Goal: Task Accomplishment & Management: Complete application form

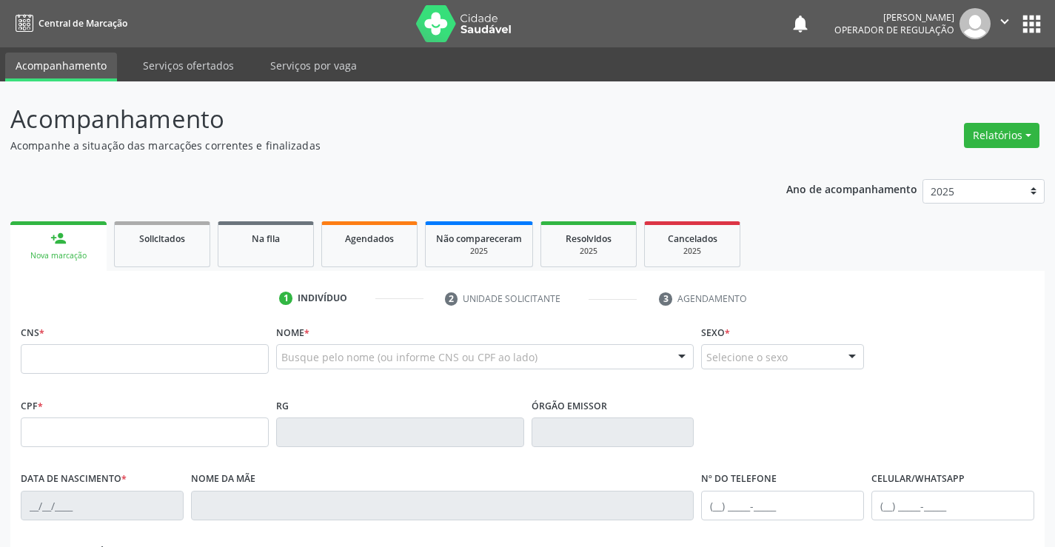
scroll to position [74, 0]
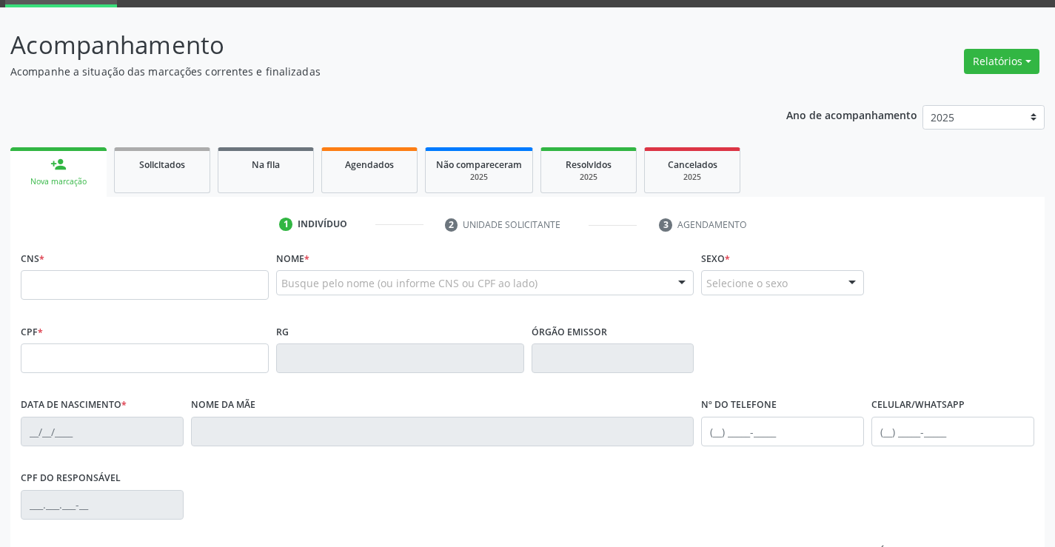
click at [98, 280] on input "text" at bounding box center [145, 285] width 248 height 30
click at [132, 283] on input "text" at bounding box center [145, 285] width 248 height 30
click at [78, 289] on input "text" at bounding box center [145, 285] width 248 height 30
type input "709 6096 5260 2577"
type input "1[DATE]"
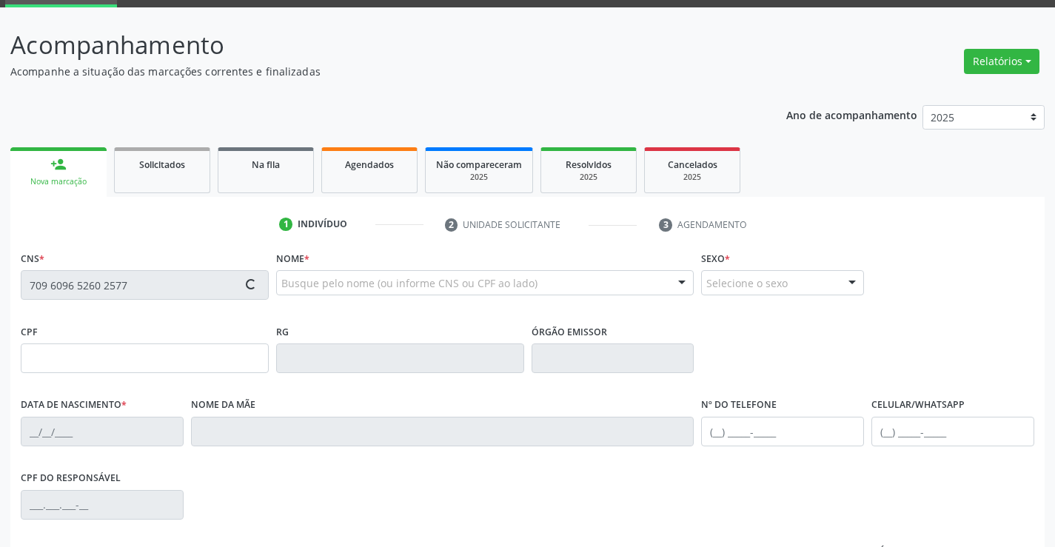
type input "[PHONE_NUMBER]"
type input "S/N"
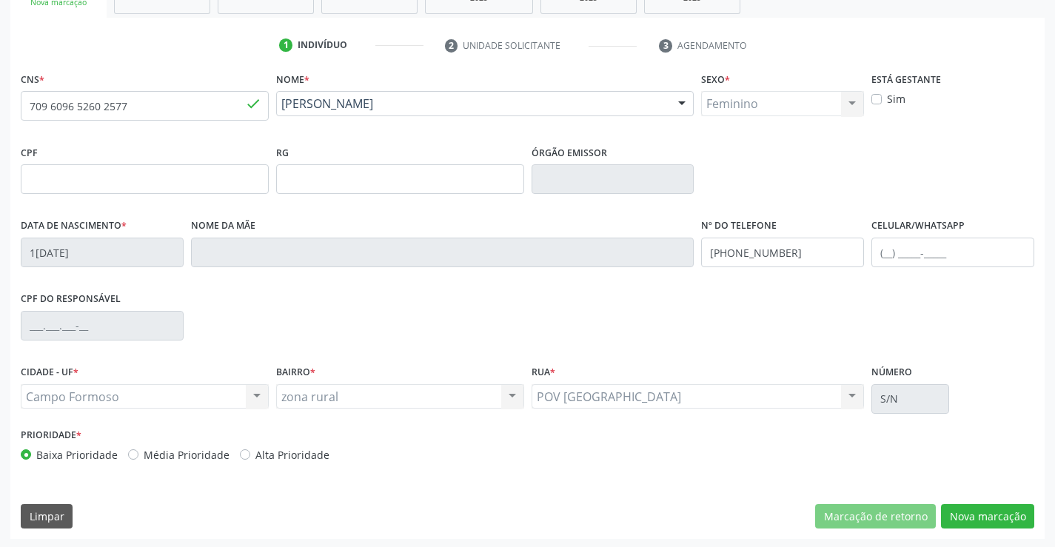
scroll to position [255, 0]
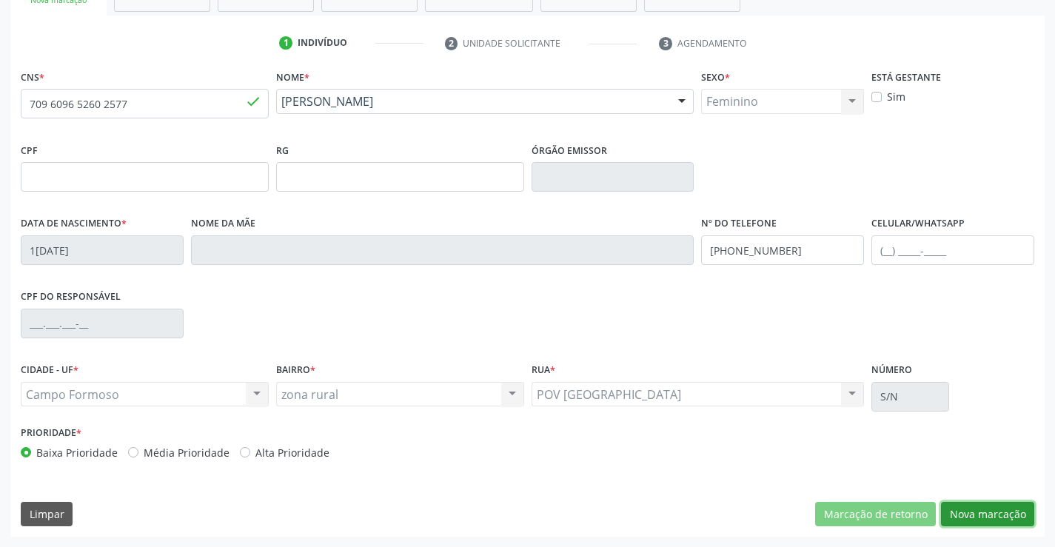
click at [978, 507] on button "Nova marcação" at bounding box center [987, 514] width 93 height 25
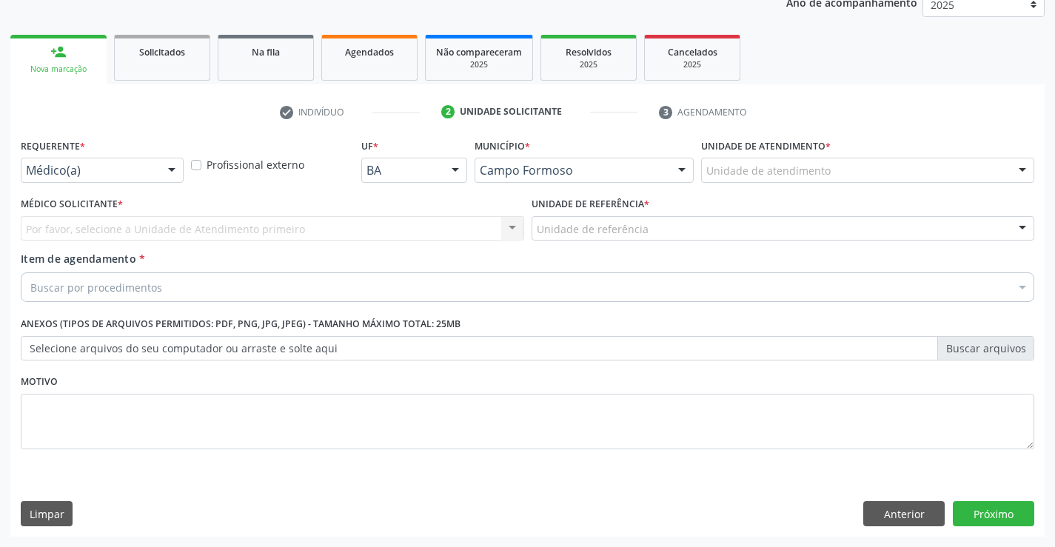
scroll to position [186, 0]
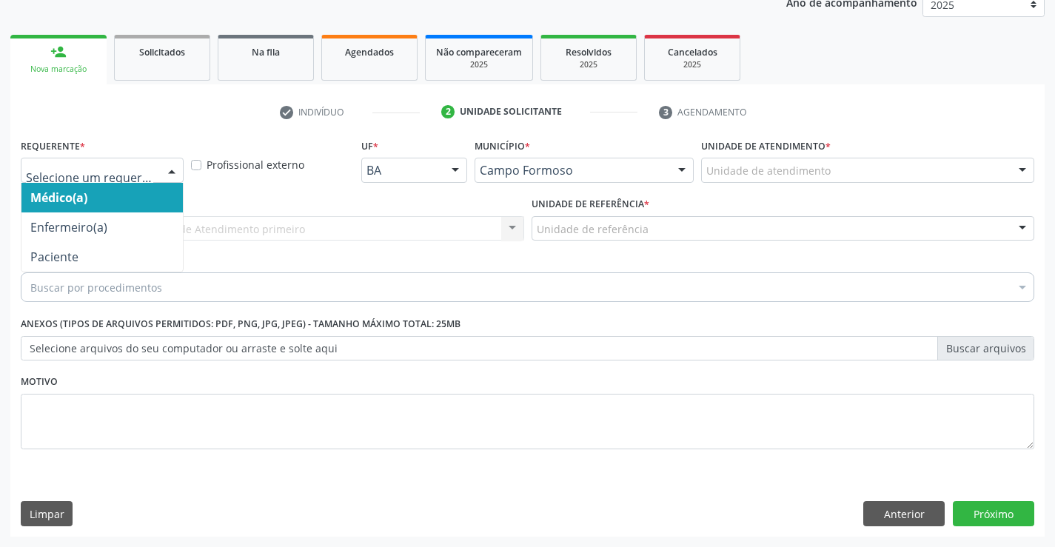
click at [167, 169] on div at bounding box center [172, 170] width 22 height 25
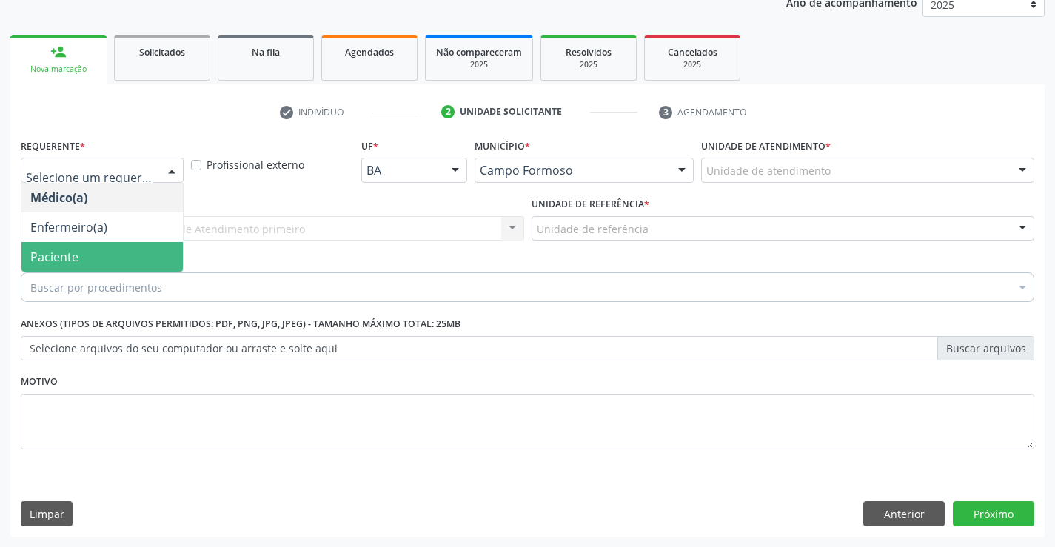
click at [57, 258] on span "Paciente" at bounding box center [54, 257] width 48 height 16
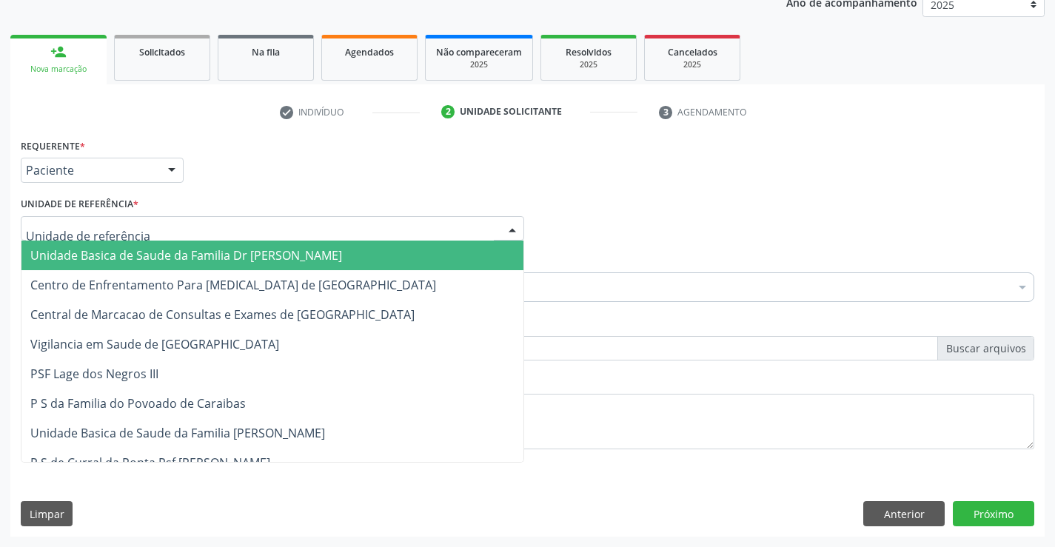
drag, startPoint x: 245, startPoint y: 225, endPoint x: 170, endPoint y: 241, distance: 76.5
click at [243, 225] on div at bounding box center [272, 228] width 503 height 25
click at [162, 246] on span "Unidade Basica de Saude da Familia Dr [PERSON_NAME]" at bounding box center [272, 256] width 502 height 30
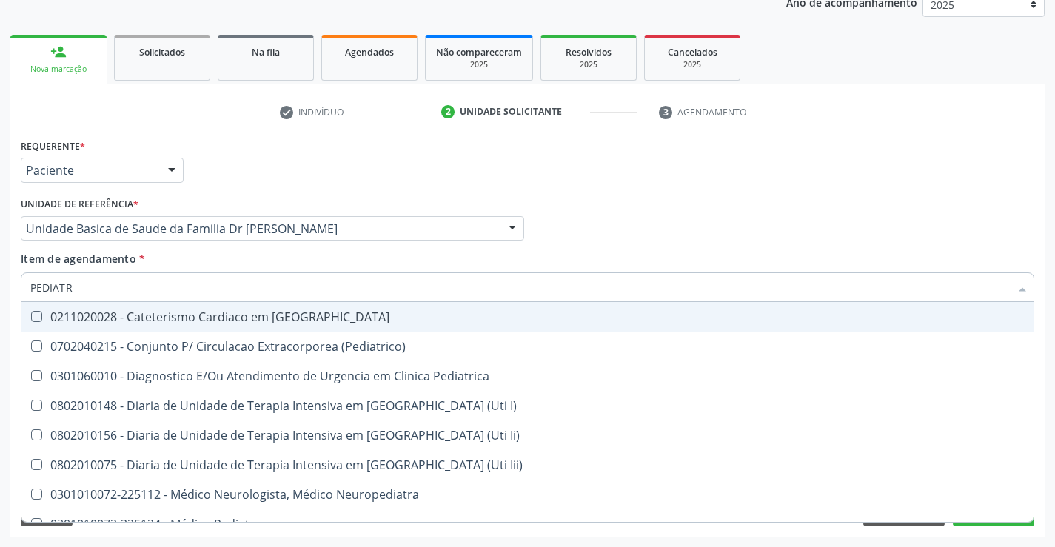
type input "PEDIATRA"
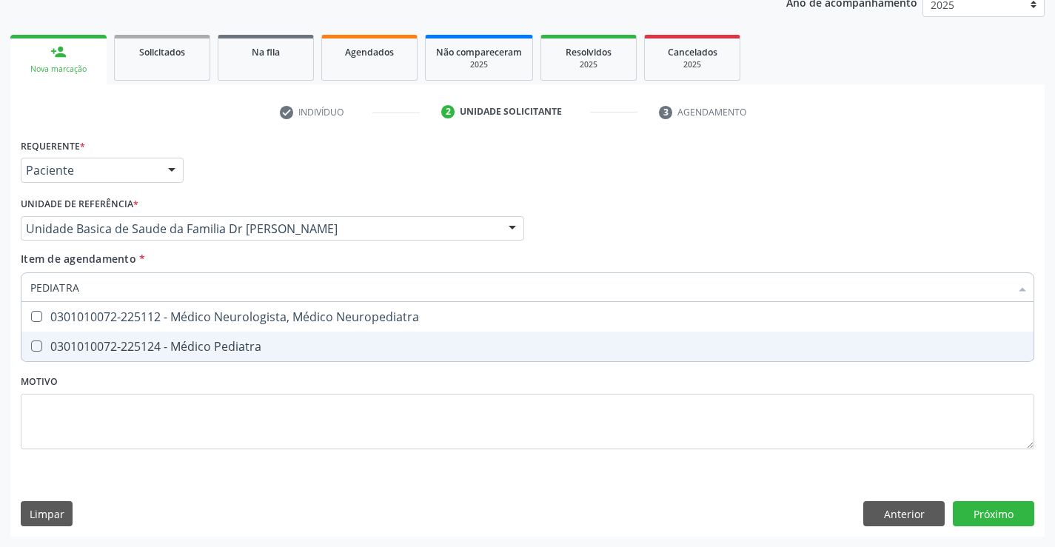
click at [172, 344] on div "0301010072-225124 - Médico Pediatra" at bounding box center [527, 346] width 994 height 12
checkbox Pediatra "true"
click at [258, 426] on div "Requerente * Paciente Médico(a) Enfermeiro(a) Paciente Nenhum resultado encontr…" at bounding box center [527, 302] width 1013 height 335
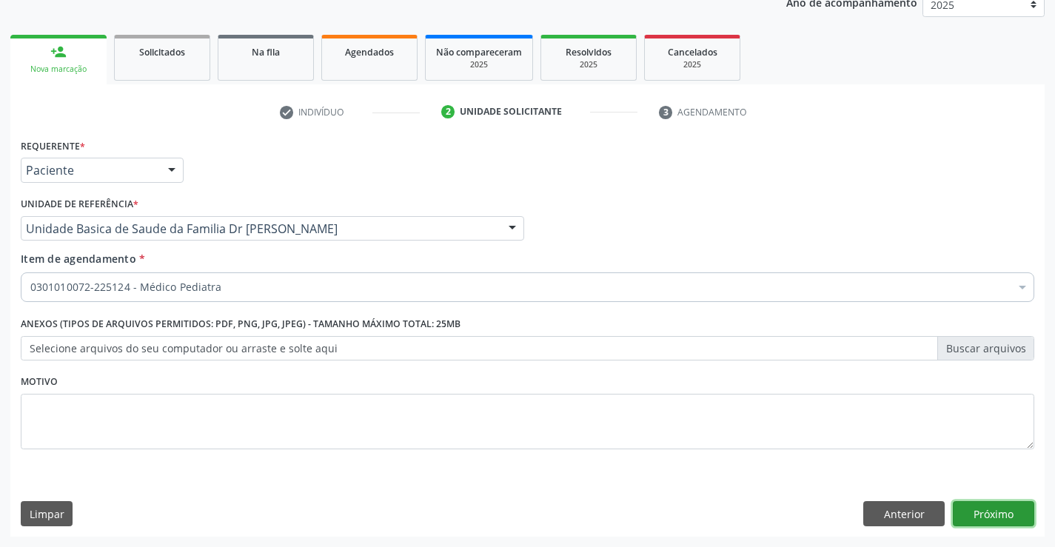
click at [992, 522] on button "Próximo" at bounding box center [992, 513] width 81 height 25
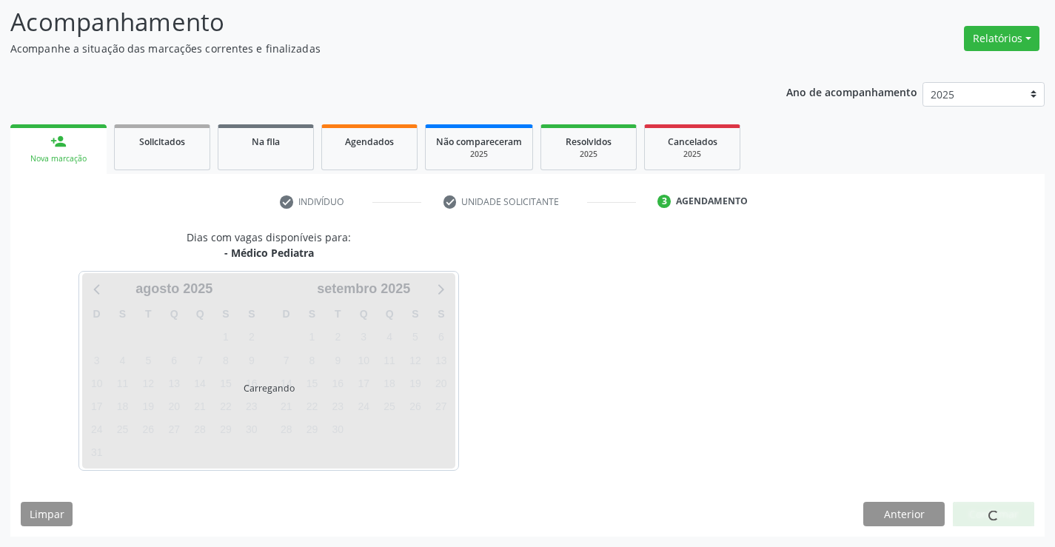
scroll to position [97, 0]
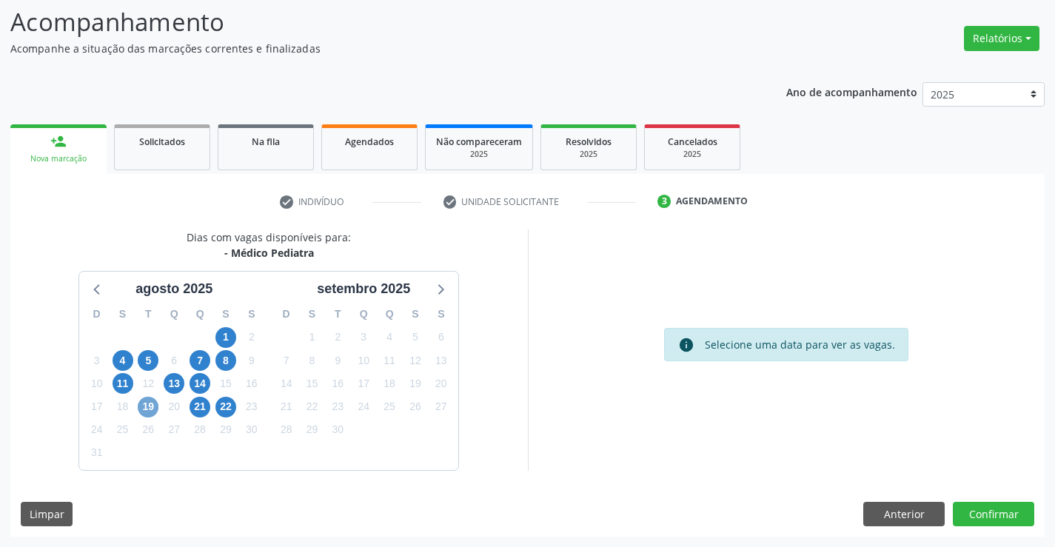
click at [147, 407] on span "19" at bounding box center [148, 407] width 21 height 21
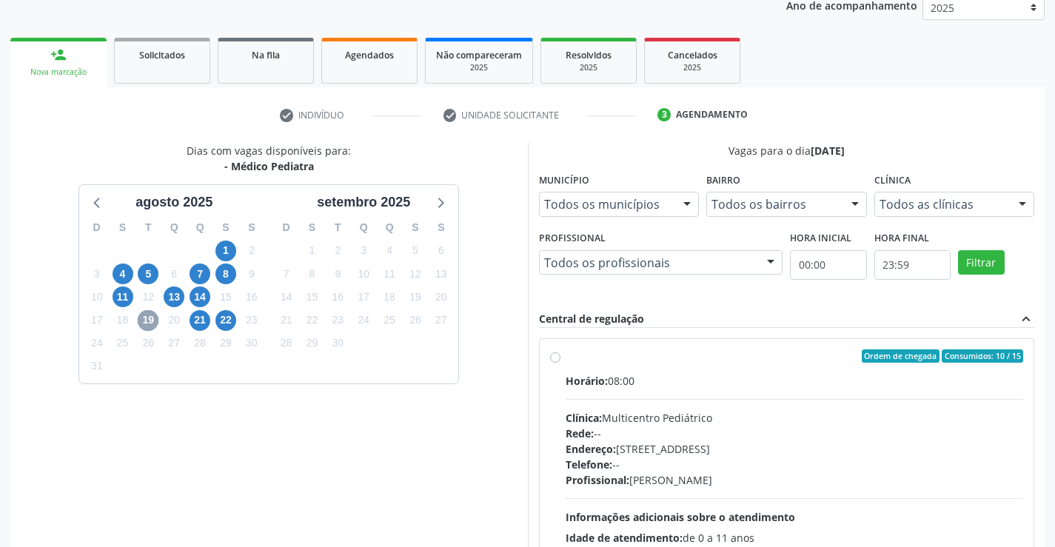
scroll to position [311, 0]
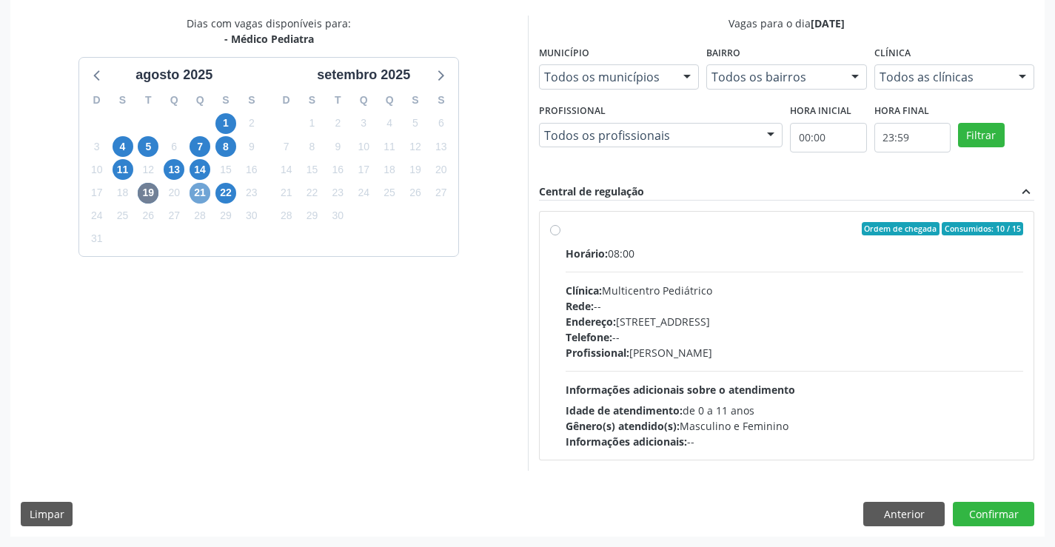
click at [203, 193] on span "21" at bounding box center [199, 193] width 21 height 21
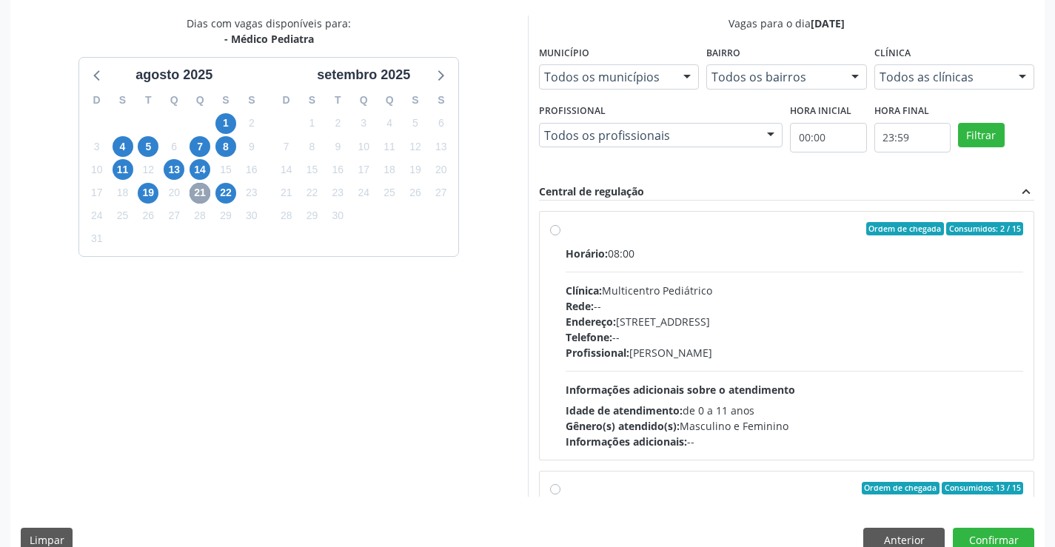
scroll to position [233, 0]
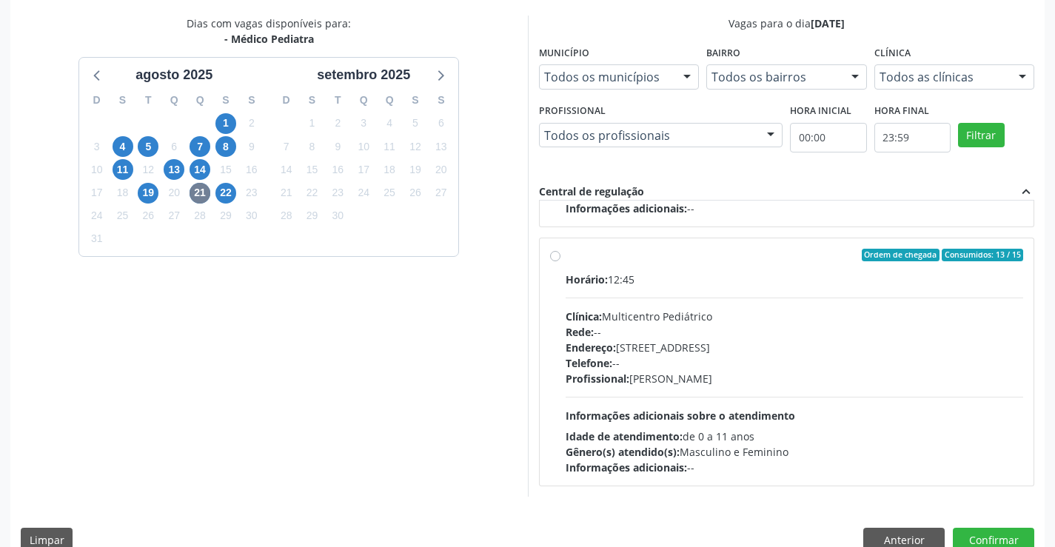
click at [565, 265] on div "Ordem de chegada Consumidos: 13 / 15 Horário: 12:45 Clínica: Multicentro Pediát…" at bounding box center [787, 362] width 474 height 227
radio input "true"
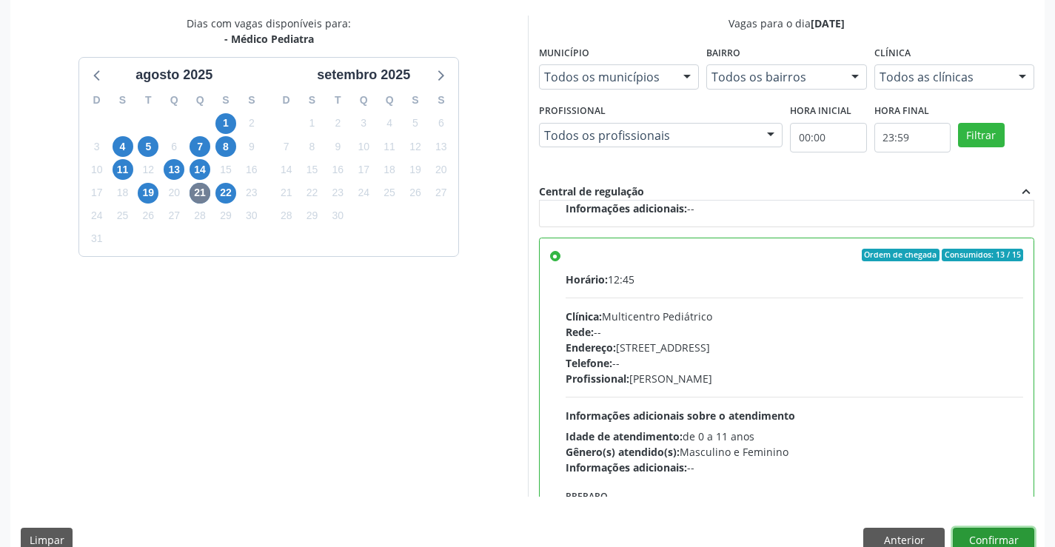
click at [995, 536] on button "Confirmar" at bounding box center [992, 540] width 81 height 25
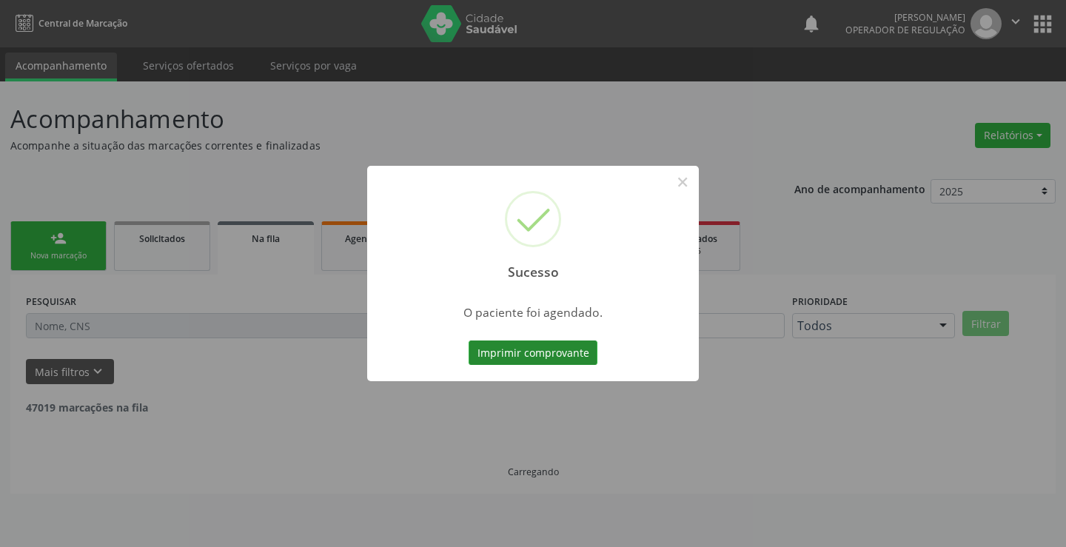
click at [537, 349] on button "Imprimir comprovante" at bounding box center [532, 352] width 129 height 25
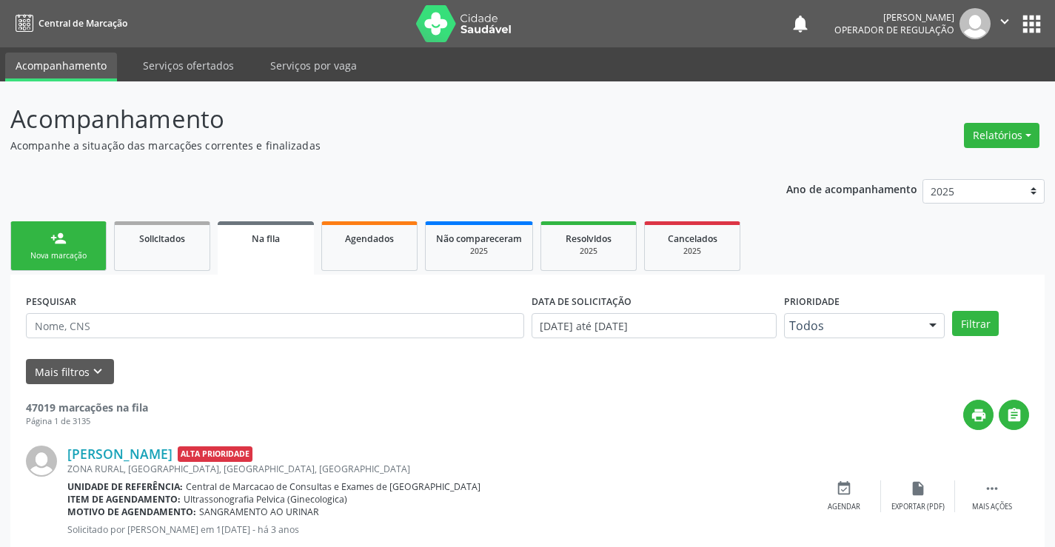
click at [51, 253] on div "Nova marcação" at bounding box center [58, 255] width 74 height 11
drag, startPoint x: 51, startPoint y: 253, endPoint x: 61, endPoint y: 250, distance: 10.8
click at [61, 250] on div "Nova marcação" at bounding box center [58, 255] width 74 height 11
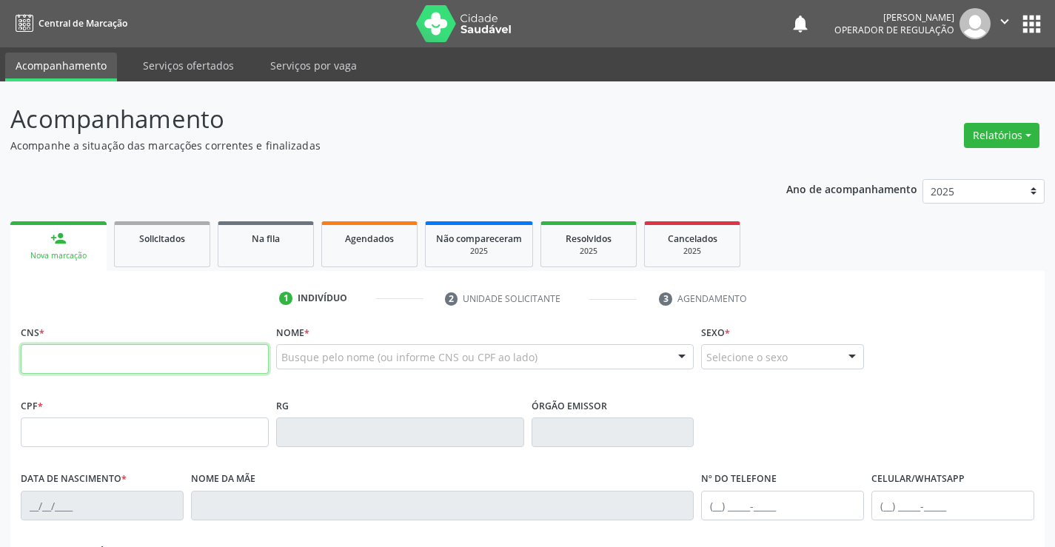
drag, startPoint x: 82, startPoint y: 354, endPoint x: 93, endPoint y: 352, distance: 10.8
click at [83, 354] on input "text" at bounding box center [145, 359] width 248 height 30
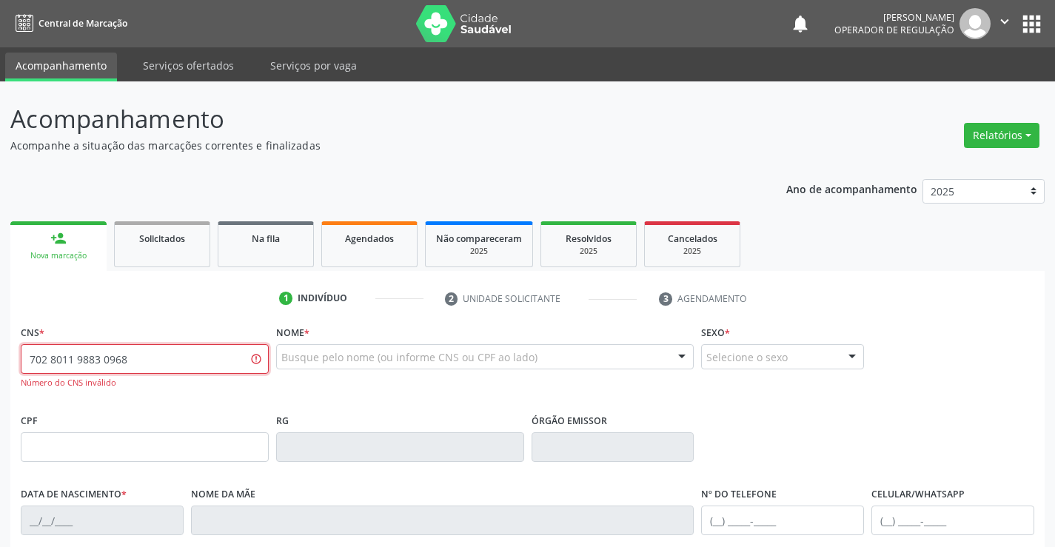
type input "702 8011 9883 0968"
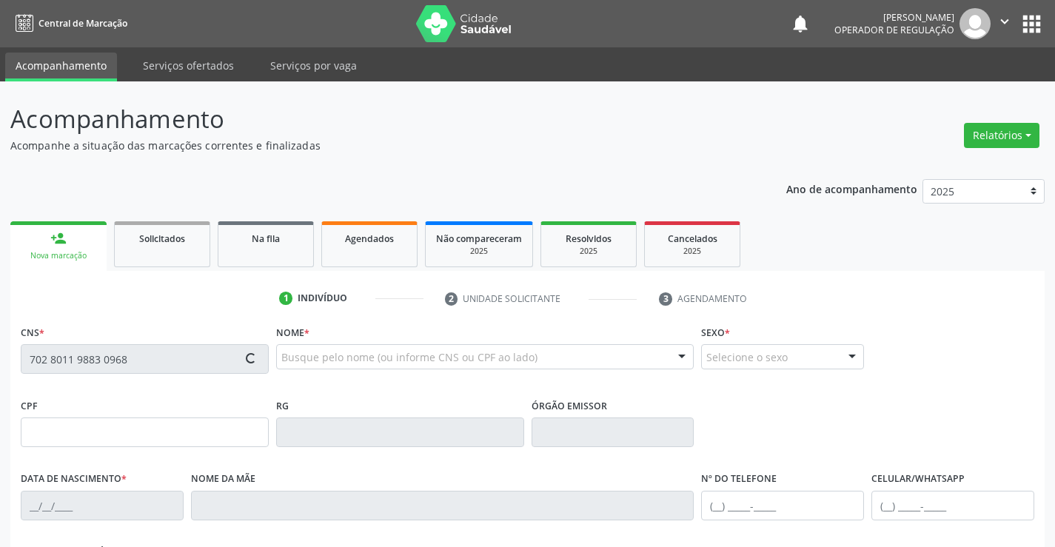
type input "1678931306"
type input "[DATE]"
type input "[PHONE_NUMBER]"
type input "S/N"
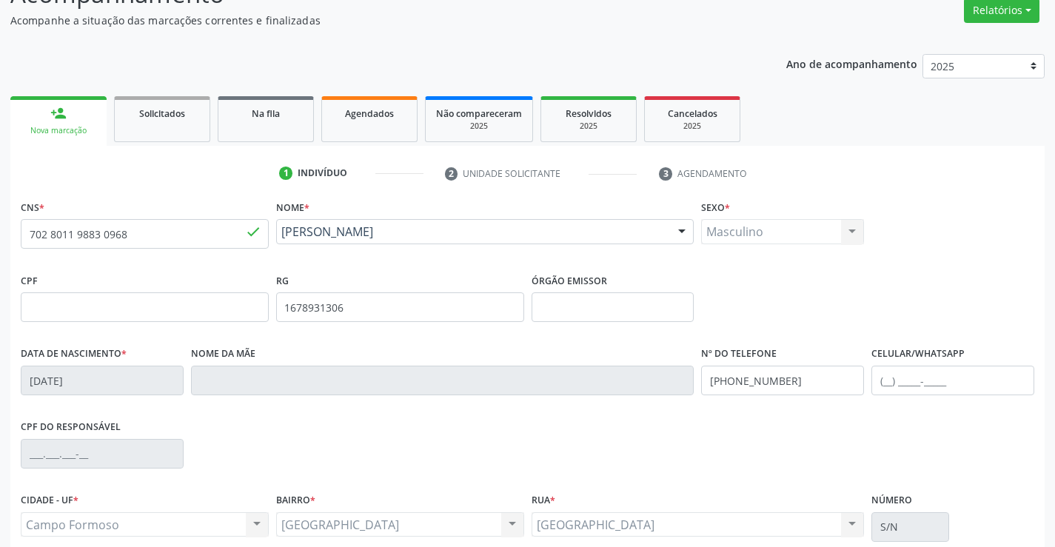
scroll to position [255, 0]
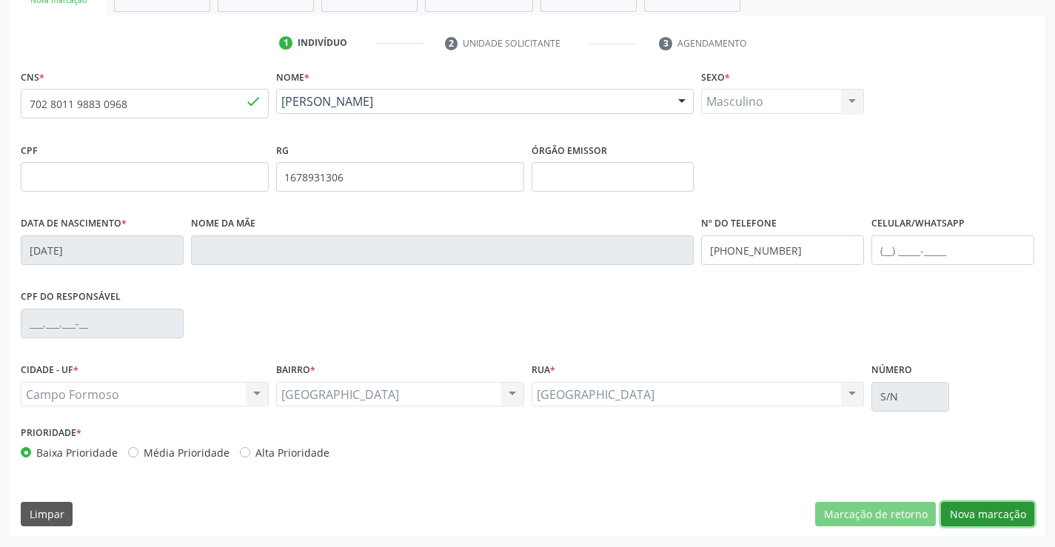
click at [981, 512] on button "Nova marcação" at bounding box center [987, 514] width 93 height 25
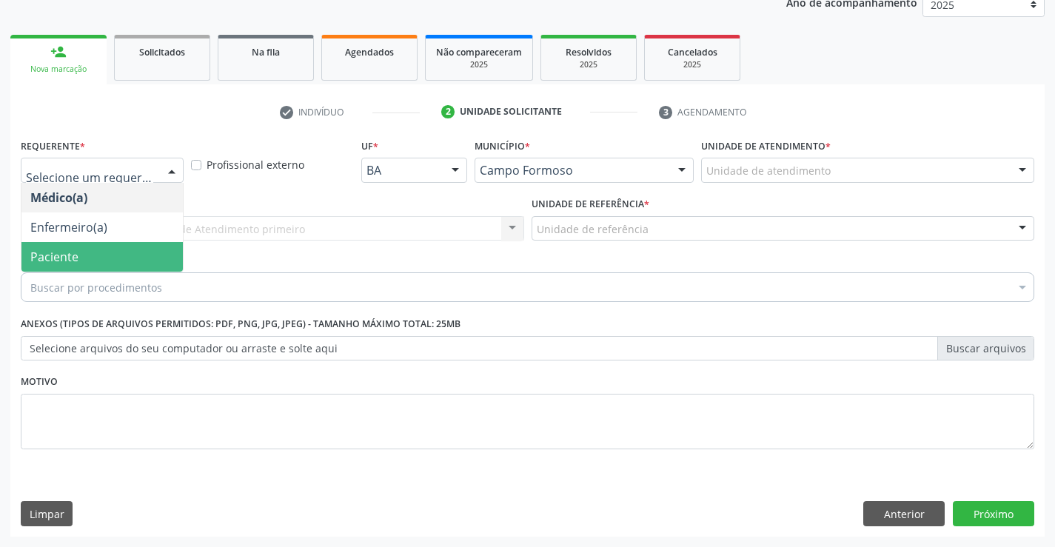
drag, startPoint x: 66, startPoint y: 261, endPoint x: 177, endPoint y: 238, distance: 113.4
click at [66, 260] on span "Paciente" at bounding box center [54, 257] width 48 height 16
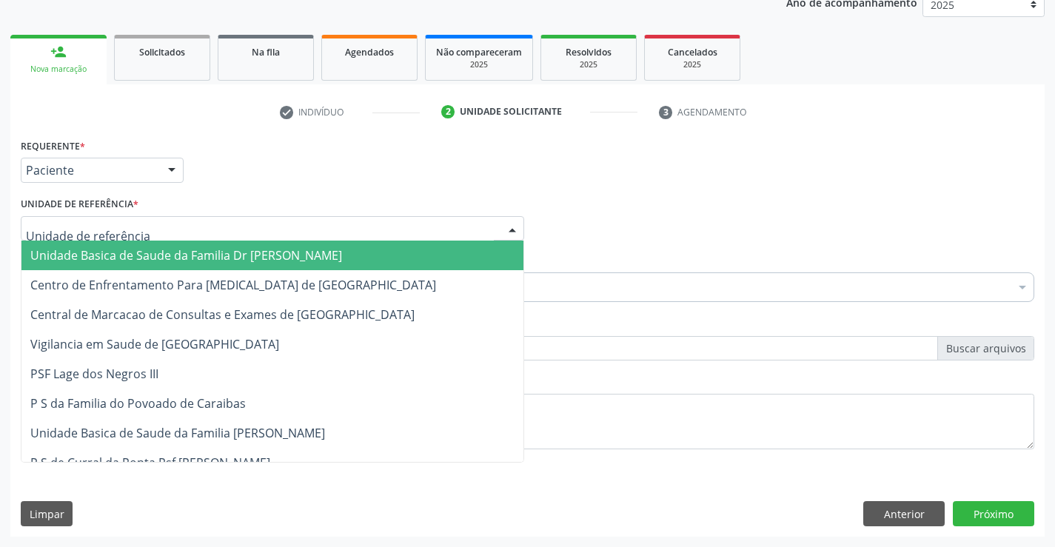
click at [228, 227] on div at bounding box center [272, 228] width 503 height 25
click at [161, 250] on span "Unidade Basica de Saude da Familia Dr [PERSON_NAME]" at bounding box center [186, 255] width 312 height 16
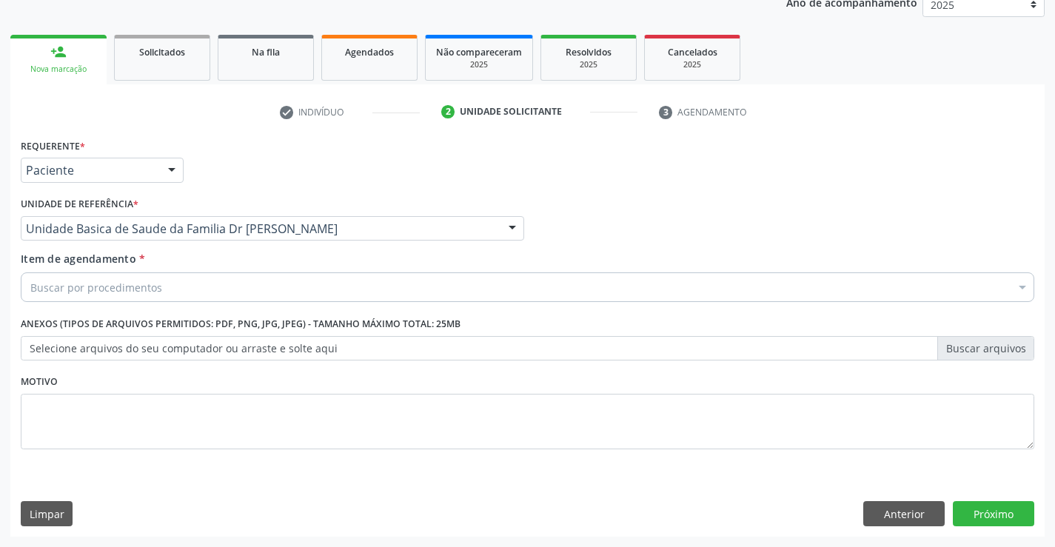
drag, startPoint x: 125, startPoint y: 292, endPoint x: 192, endPoint y: 273, distance: 70.0
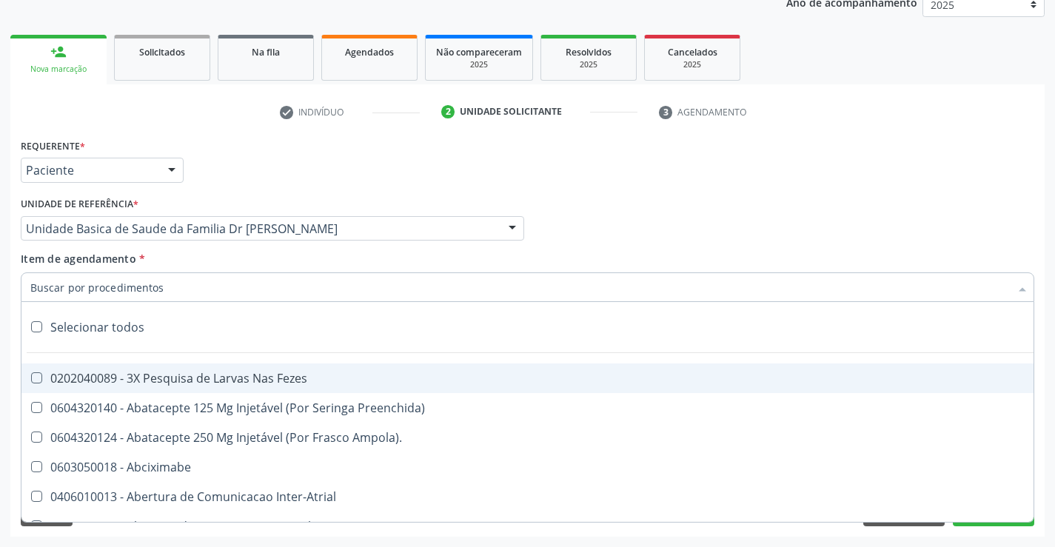
type input "O"
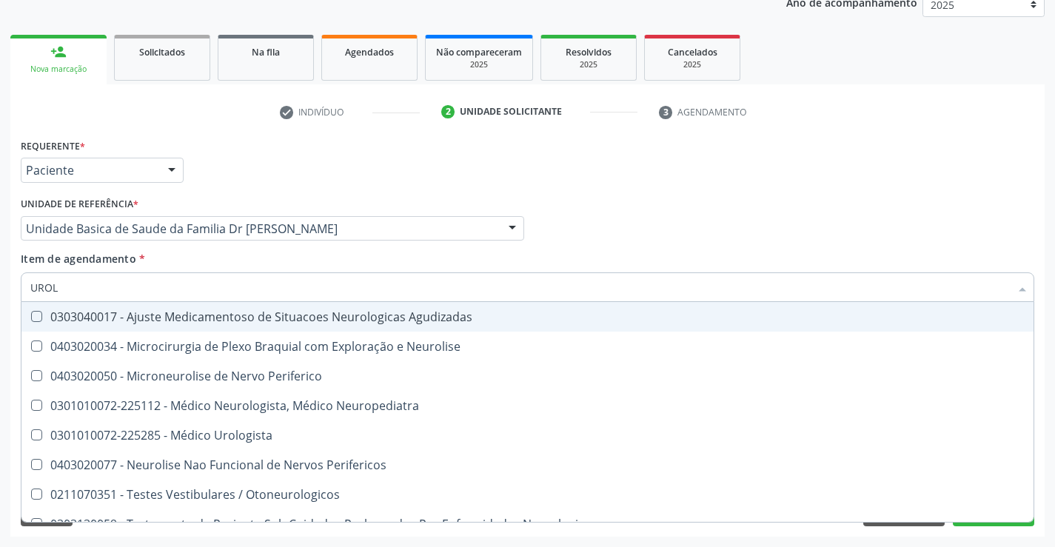
type input "UROLO"
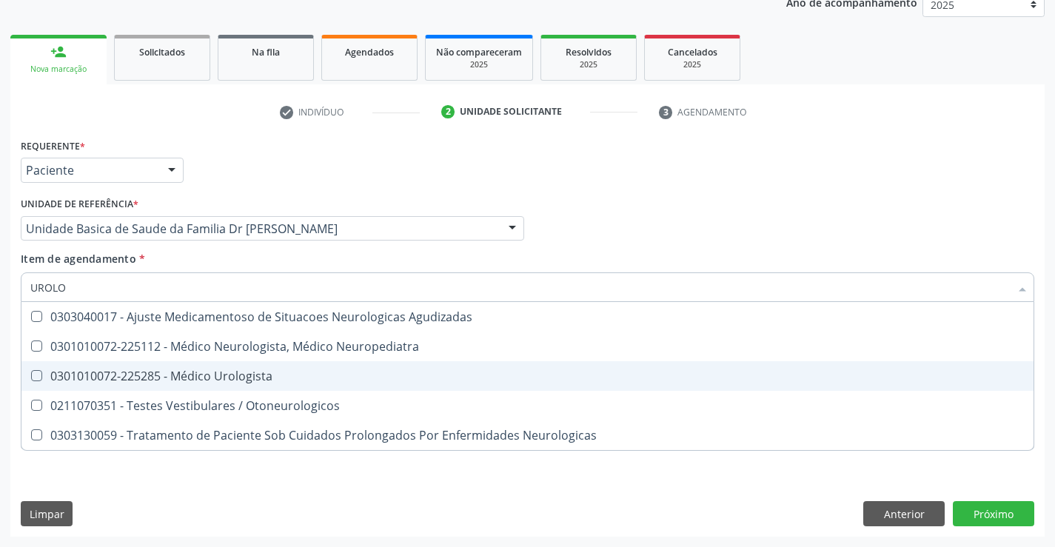
drag, startPoint x: 201, startPoint y: 371, endPoint x: 592, endPoint y: 499, distance: 410.9
click at [221, 374] on div "0301010072-225285 - Médico Urologista" at bounding box center [527, 376] width 994 height 12
checkbox Urologista "true"
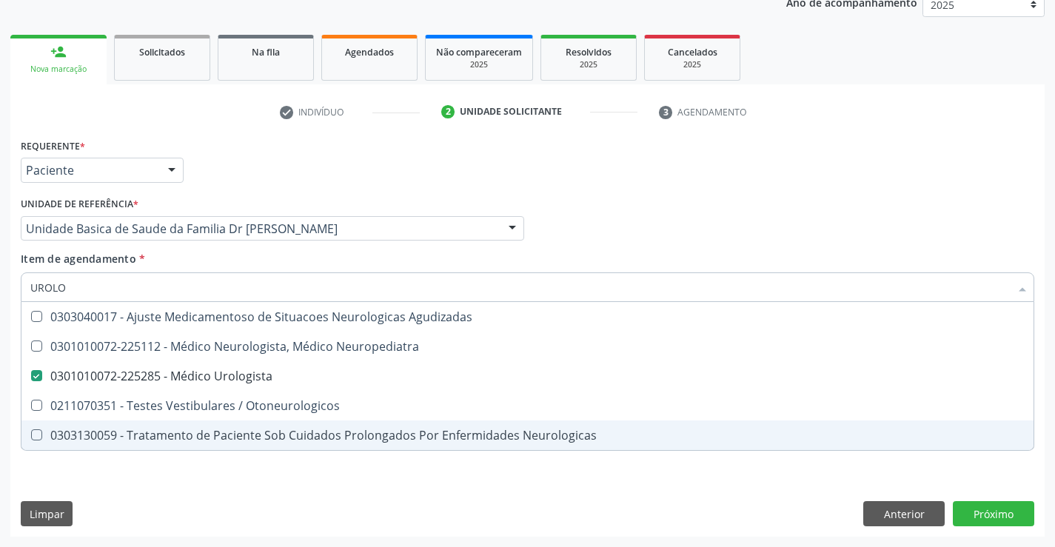
drag, startPoint x: 550, startPoint y: 519, endPoint x: 998, endPoint y: 517, distance: 447.7
click at [565, 512] on div "Requerente * Paciente Médico(a) Enfermeiro(a) Paciente Nenhum resultado encontr…" at bounding box center [527, 336] width 1034 height 402
checkbox Neuropediatra "true"
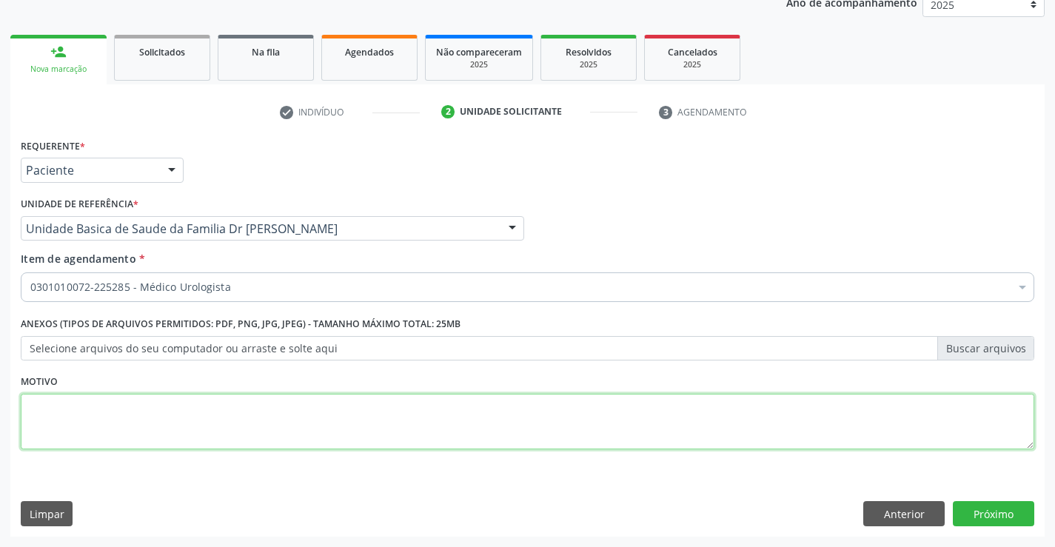
click at [147, 434] on textarea at bounding box center [527, 422] width 1013 height 56
click at [1001, 511] on button "Próximo" at bounding box center [992, 513] width 81 height 25
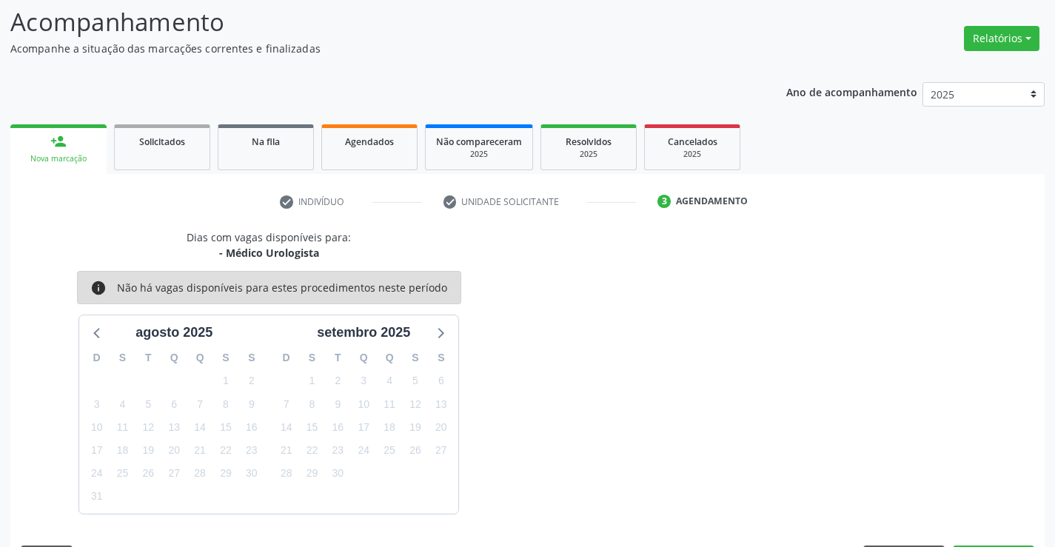
scroll to position [141, 0]
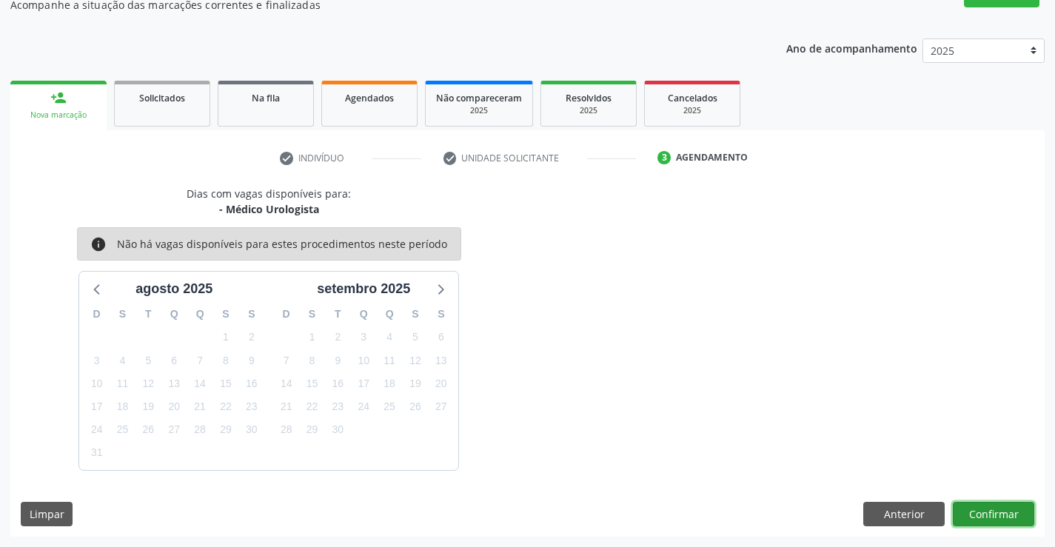
click at [976, 507] on button "Confirmar" at bounding box center [992, 514] width 81 height 25
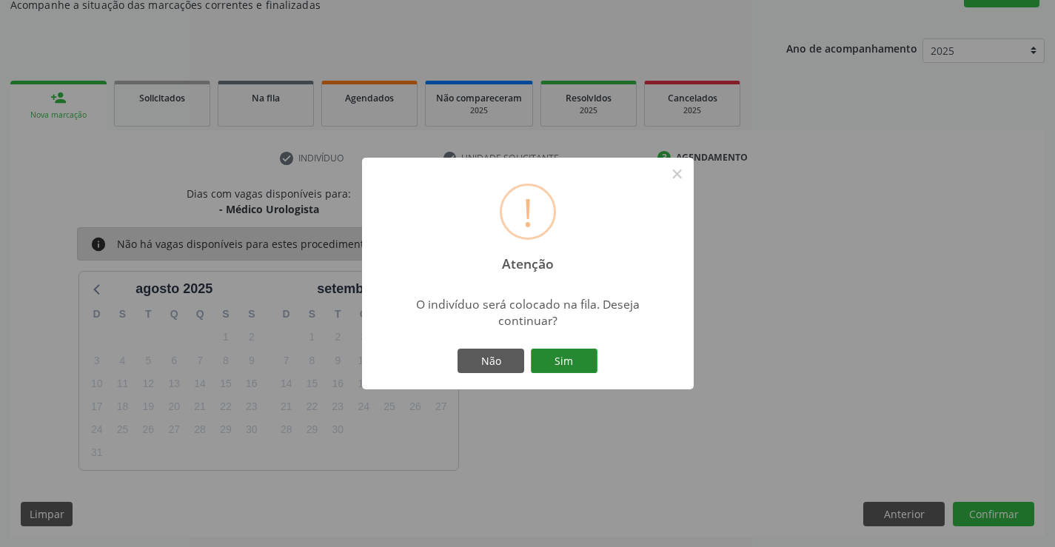
click at [574, 361] on button "Sim" at bounding box center [564, 361] width 67 height 25
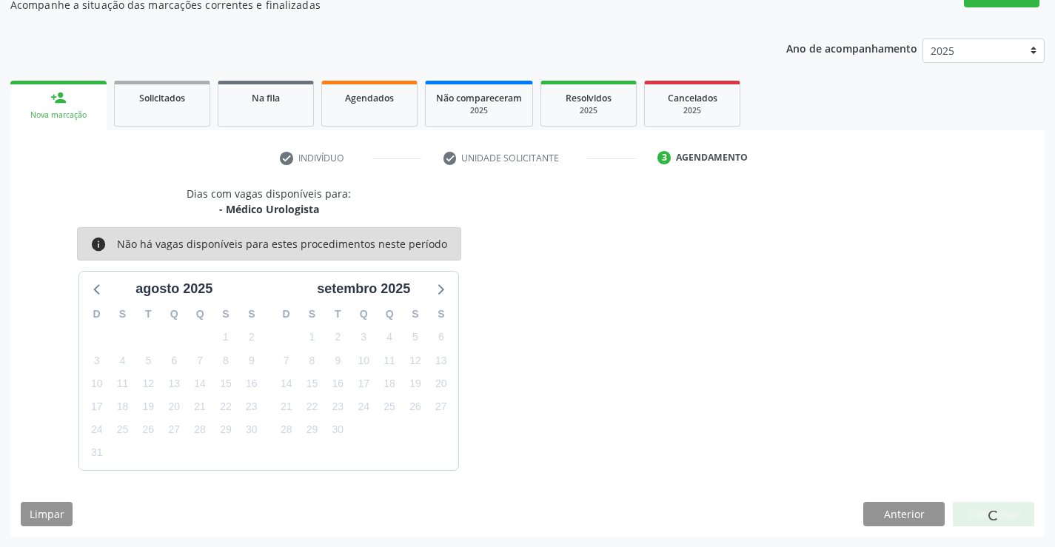
scroll to position [0, 0]
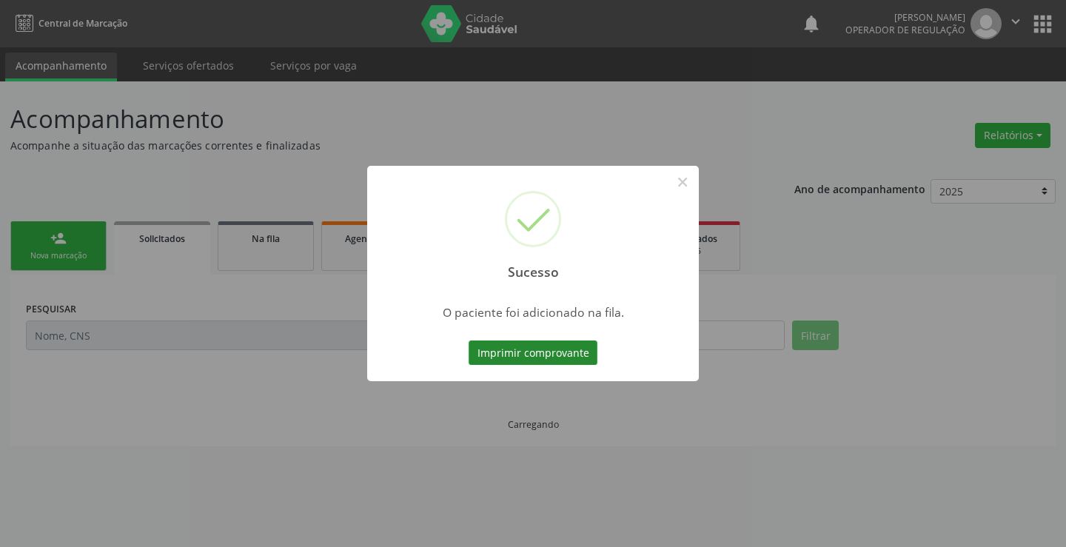
click at [530, 357] on button "Imprimir comprovante" at bounding box center [532, 352] width 129 height 25
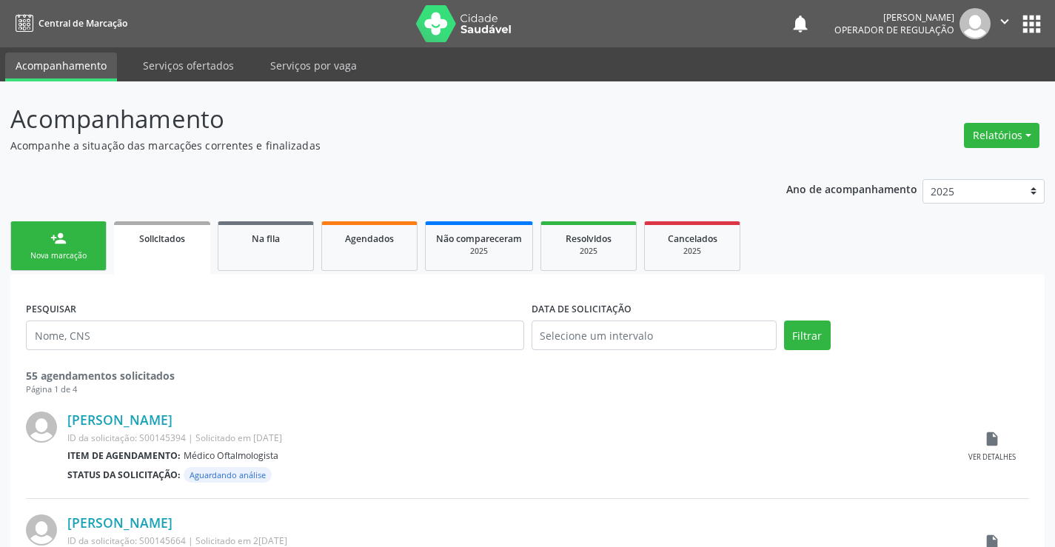
click at [28, 227] on link "person_add Nova marcação" at bounding box center [58, 246] width 96 height 50
click at [1006, 10] on button "" at bounding box center [1004, 23] width 28 height 31
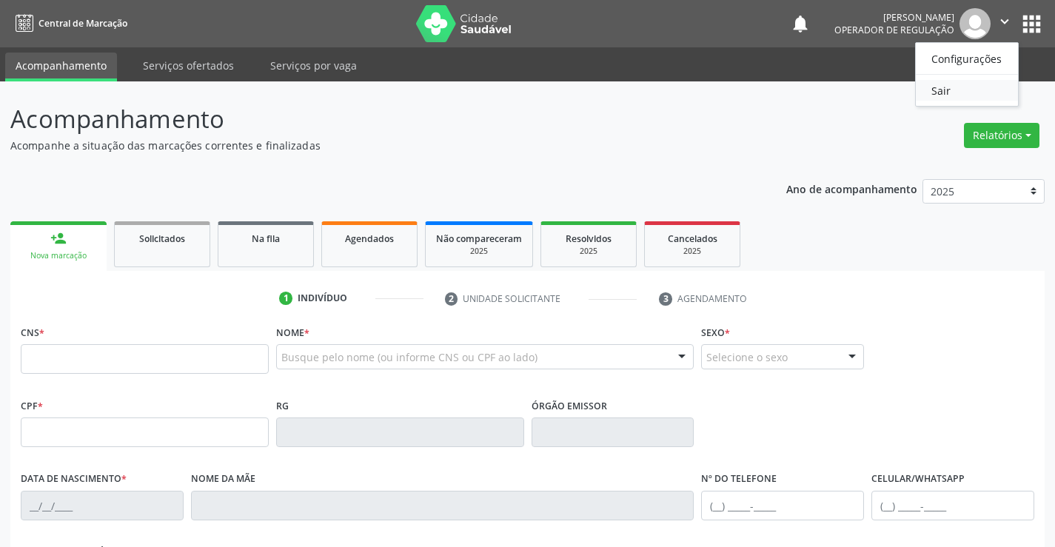
click at [954, 90] on link "Sair" at bounding box center [966, 90] width 102 height 21
